Goal: Transaction & Acquisition: Book appointment/travel/reservation

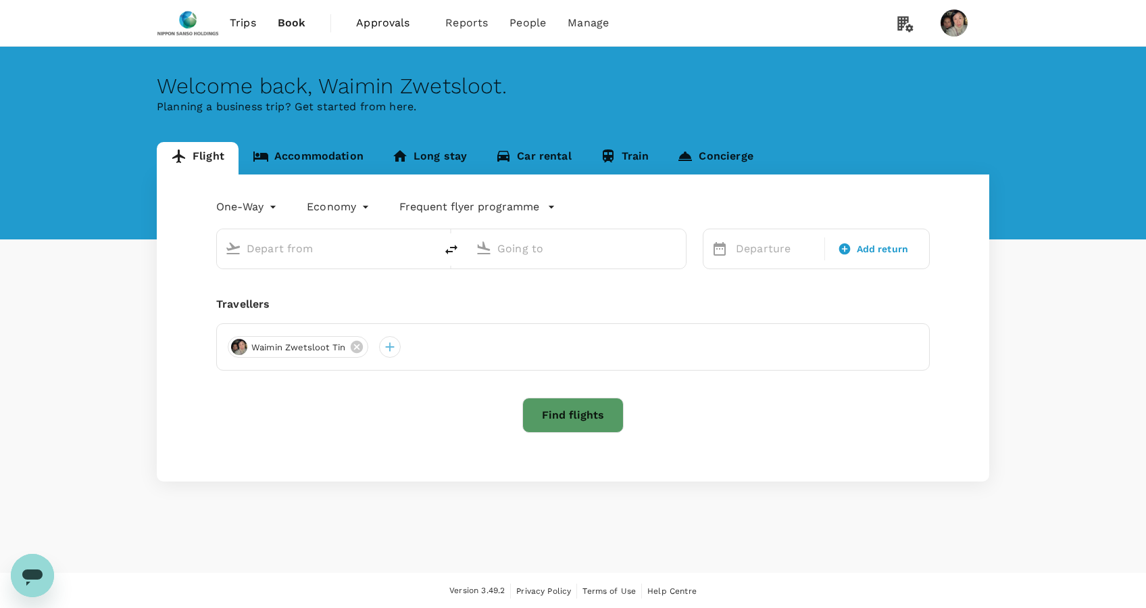
type input "roundtrip"
type input "business"
type input "Singapore Changi (SIN)"
type input "[GEOGRAPHIC_DATA], [GEOGRAPHIC_DATA] (any)"
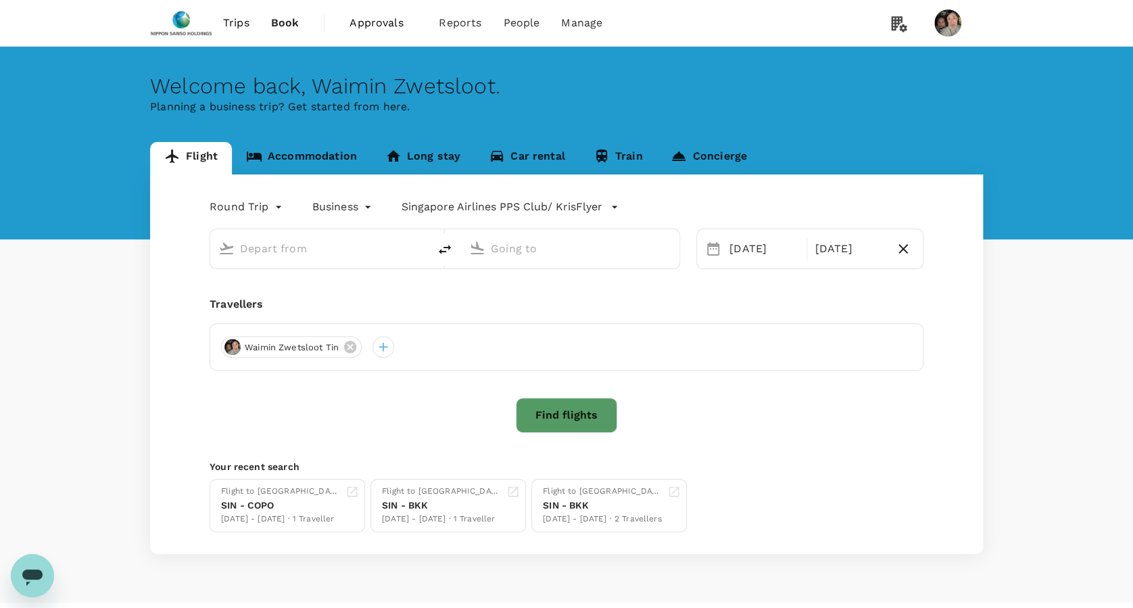
type input "Singapore Changi (SIN)"
type input "Porto, Portugal (any)"
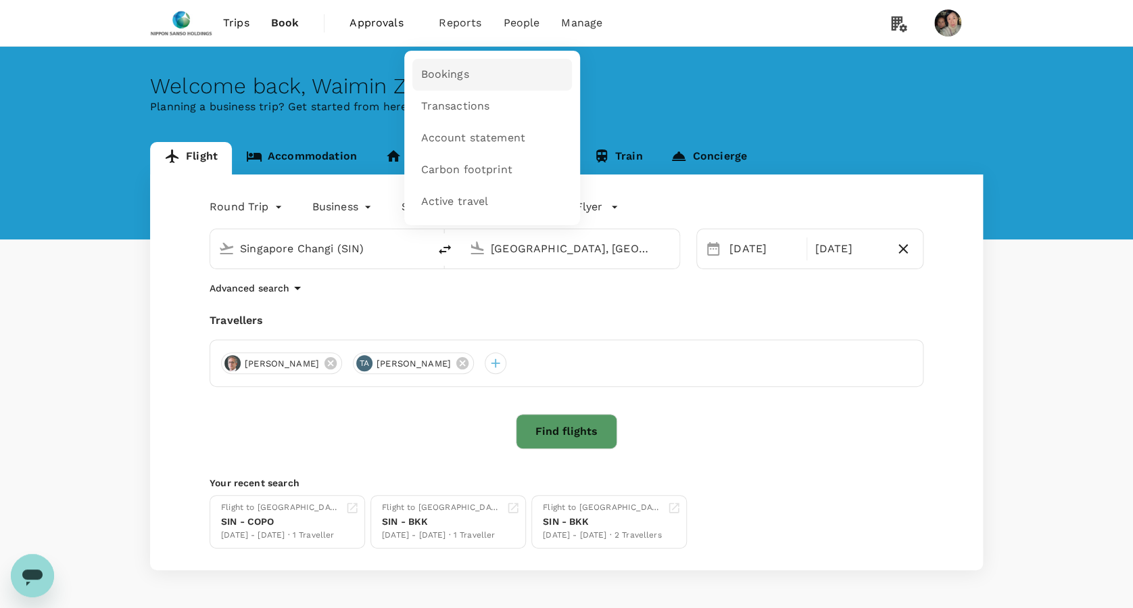
click at [433, 82] on link "Bookings" at bounding box center [492, 75] width 160 height 32
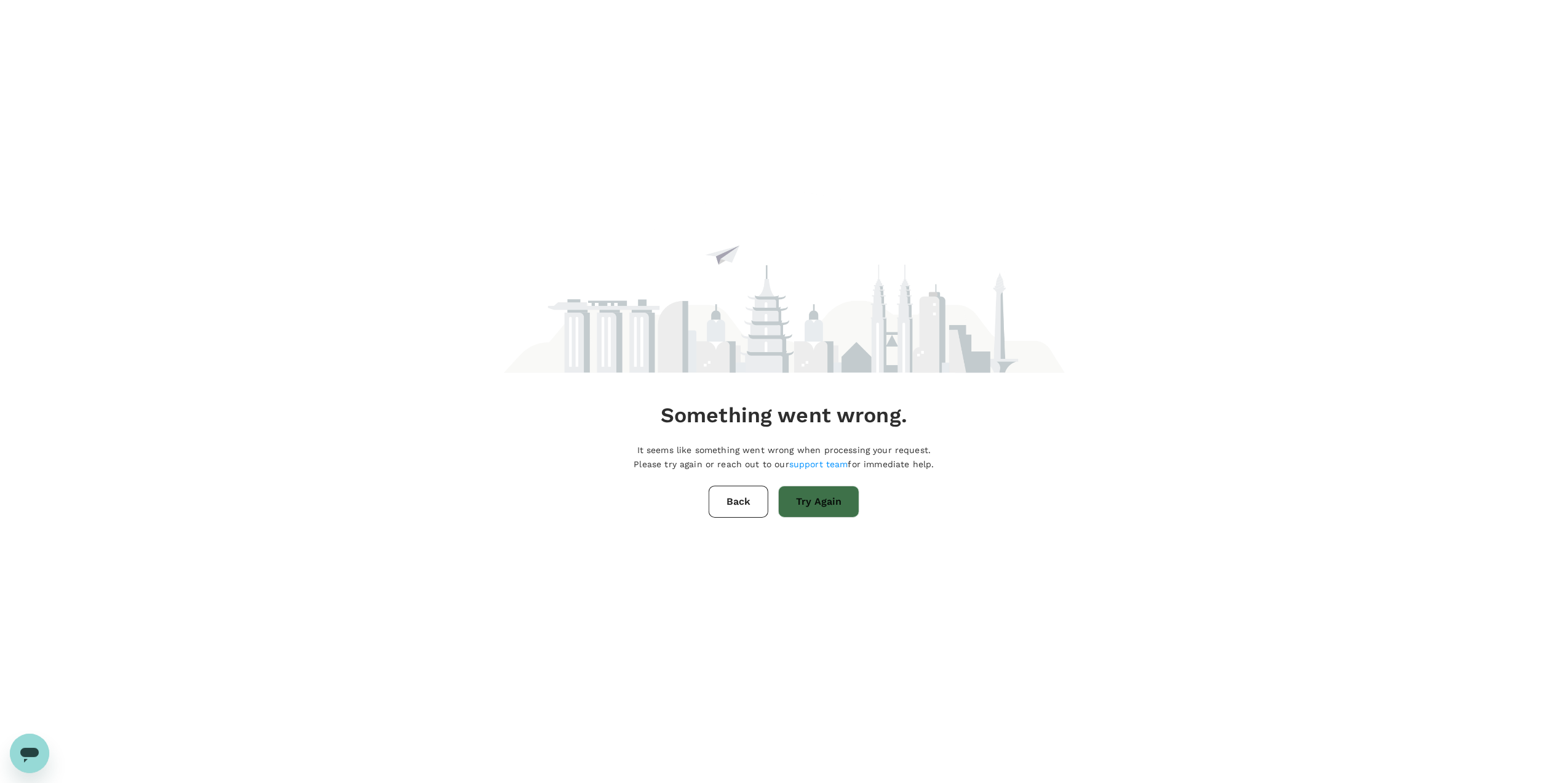
click at [803, 499] on button "Try Again" at bounding box center [818, 501] width 81 height 32
click at [741, 495] on button "Back" at bounding box center [739, 501] width 60 height 32
